Goal: Transaction & Acquisition: Purchase product/service

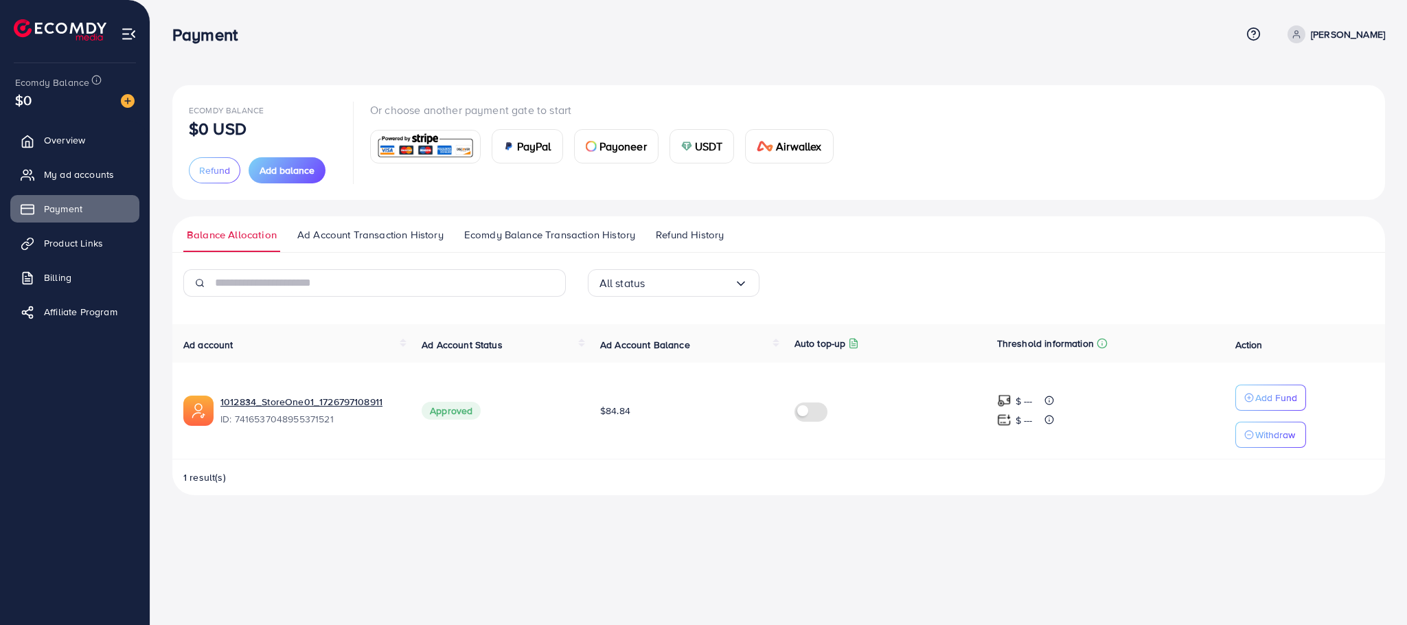
click at [596, 145] on img at bounding box center [591, 146] width 11 height 11
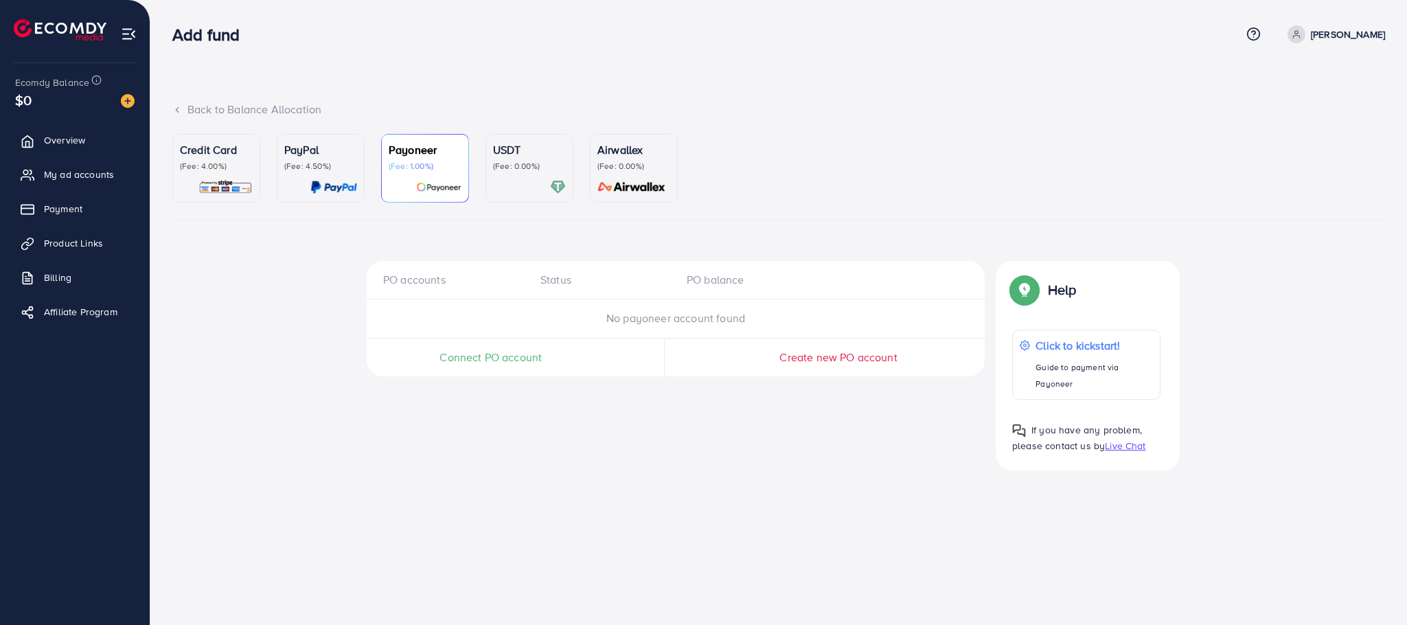
click at [233, 179] on img at bounding box center [225, 187] width 54 height 16
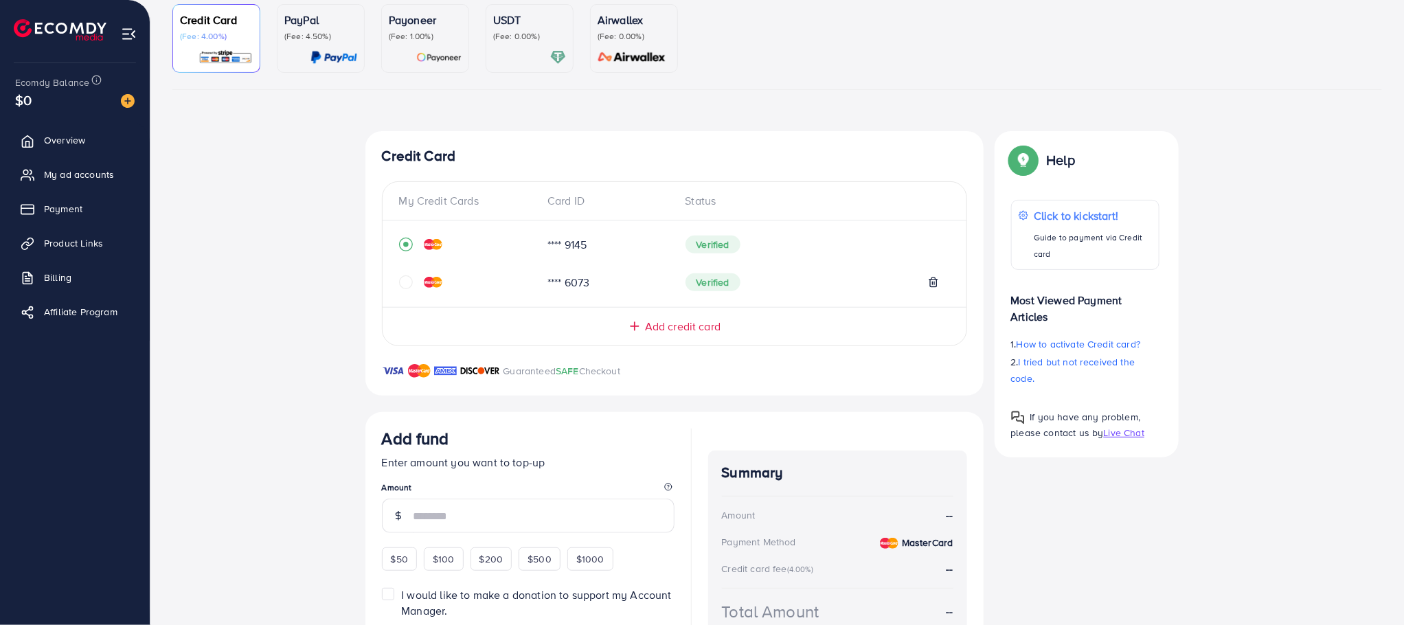
scroll to position [206, 0]
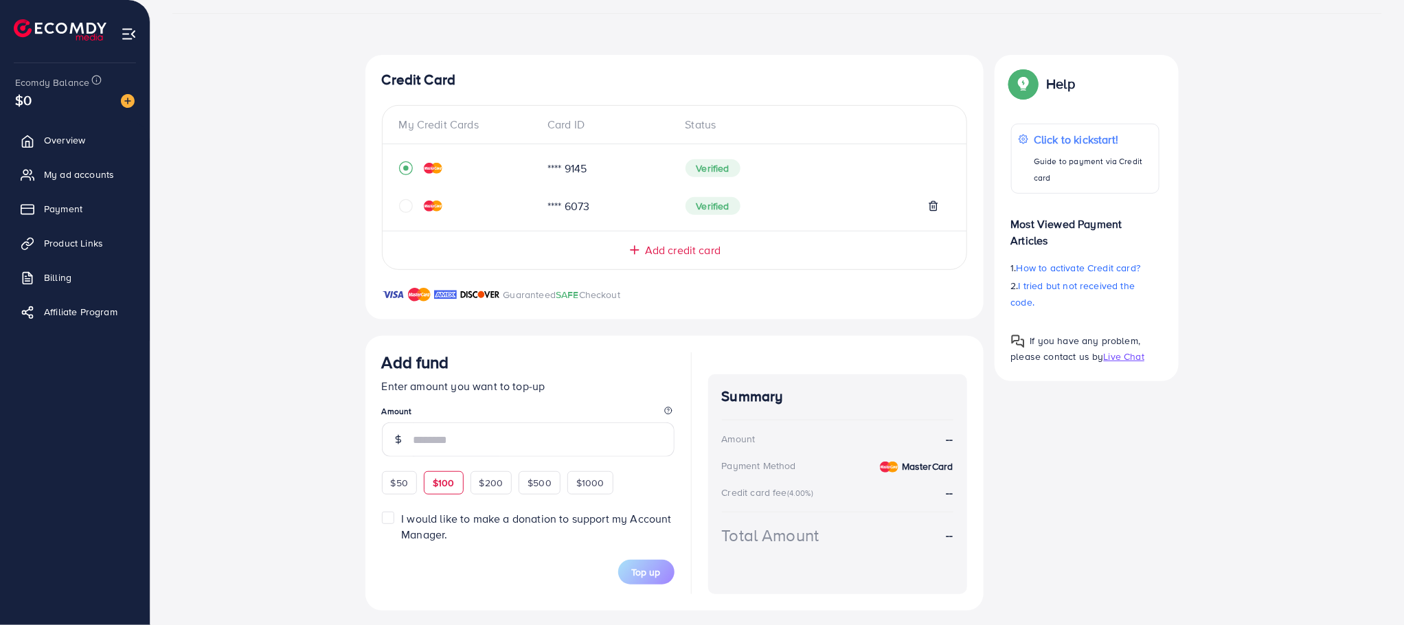
click at [447, 486] on span "$100" at bounding box center [444, 483] width 22 height 14
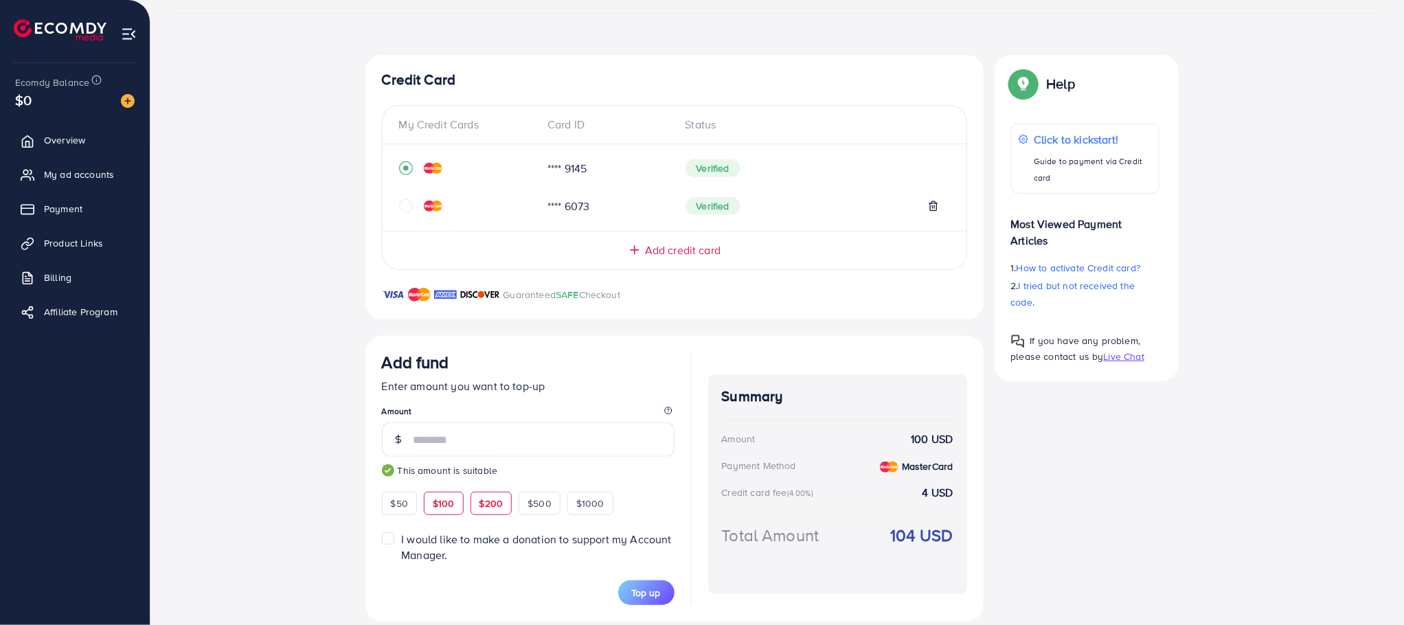
click at [487, 506] on span "$200" at bounding box center [491, 504] width 24 height 14
click at [548, 501] on span "$500" at bounding box center [539, 504] width 24 height 14
click at [478, 513] on div "$200" at bounding box center [491, 503] width 42 height 23
type input "***"
click at [652, 586] on button "Top up" at bounding box center [646, 592] width 56 height 25
